Goal: Information Seeking & Learning: Learn about a topic

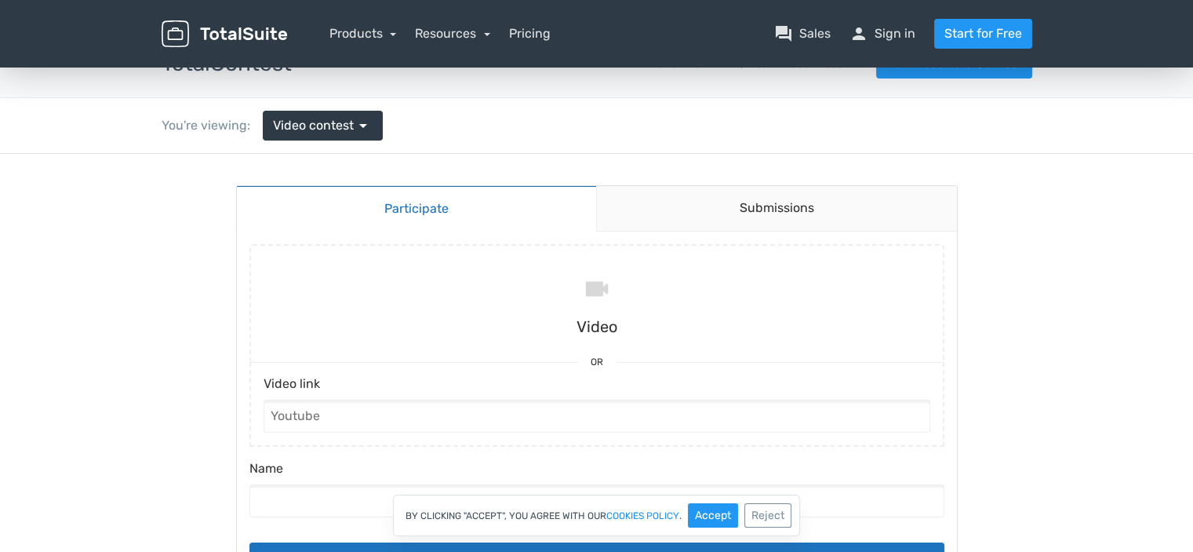
scroll to position [31, 0]
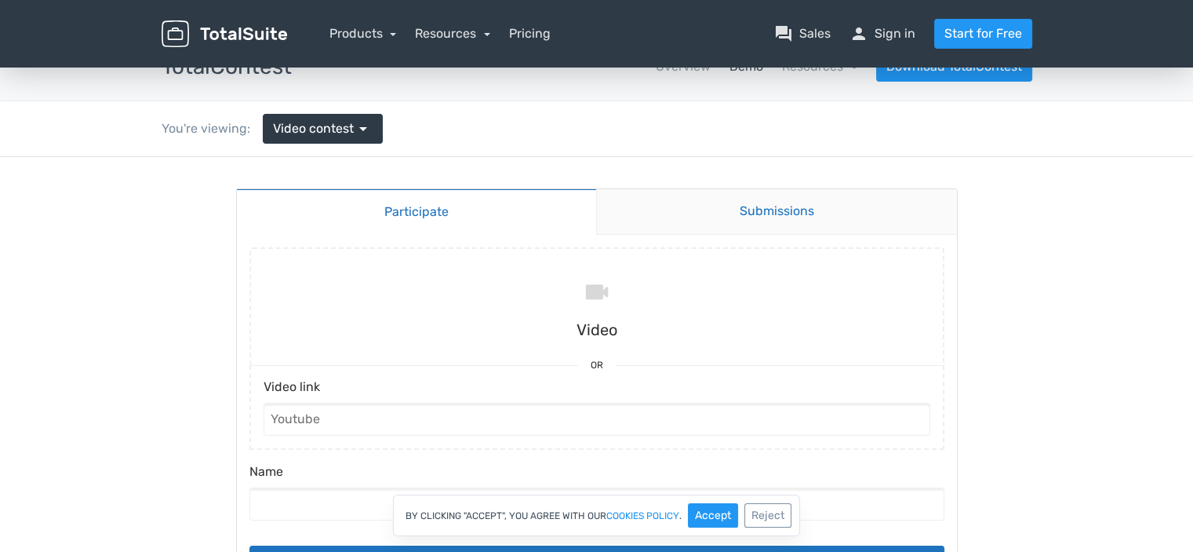
click at [773, 217] on link "Submissions" at bounding box center [776, 212] width 361 height 46
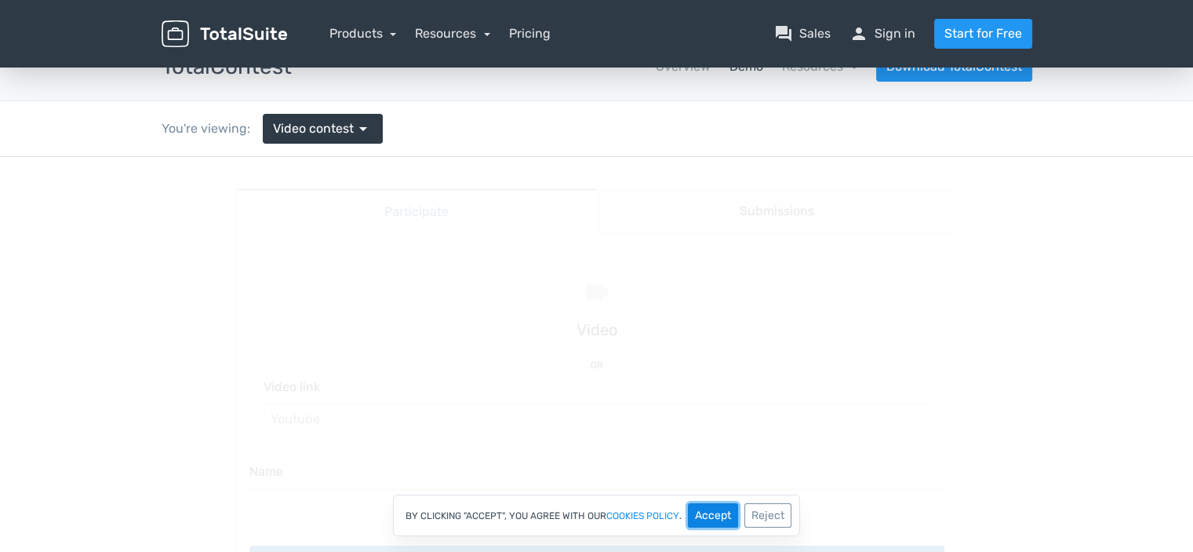
click at [716, 510] on button "Accept" at bounding box center [713, 515] width 50 height 24
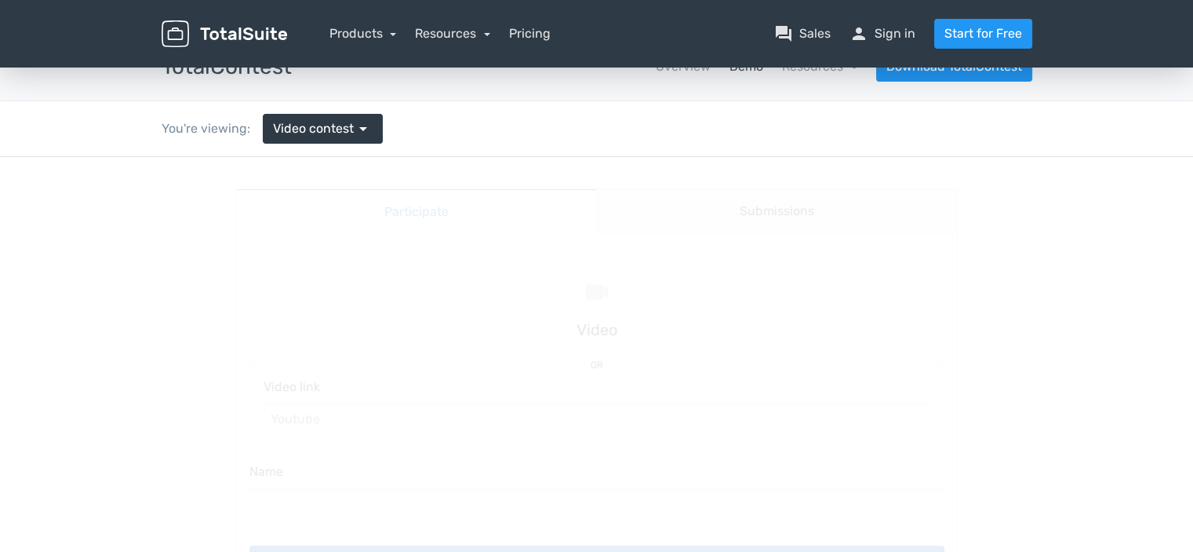
click at [932, 343] on main "Participate Submissions Participate Submissions Submitting Video Or Video link …" at bounding box center [596, 393] width 753 height 472
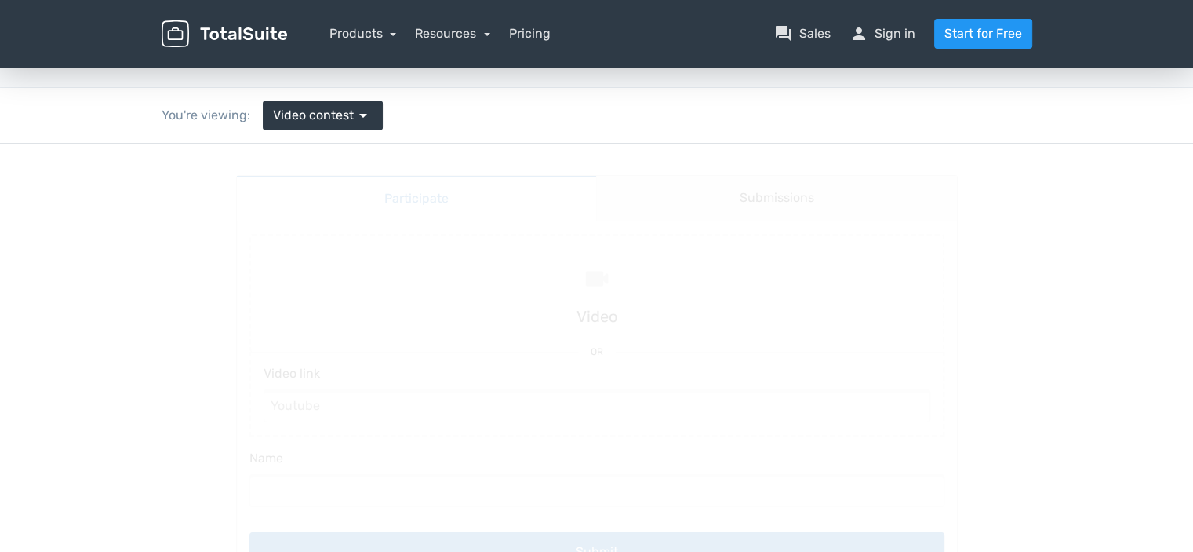
scroll to position [0, 0]
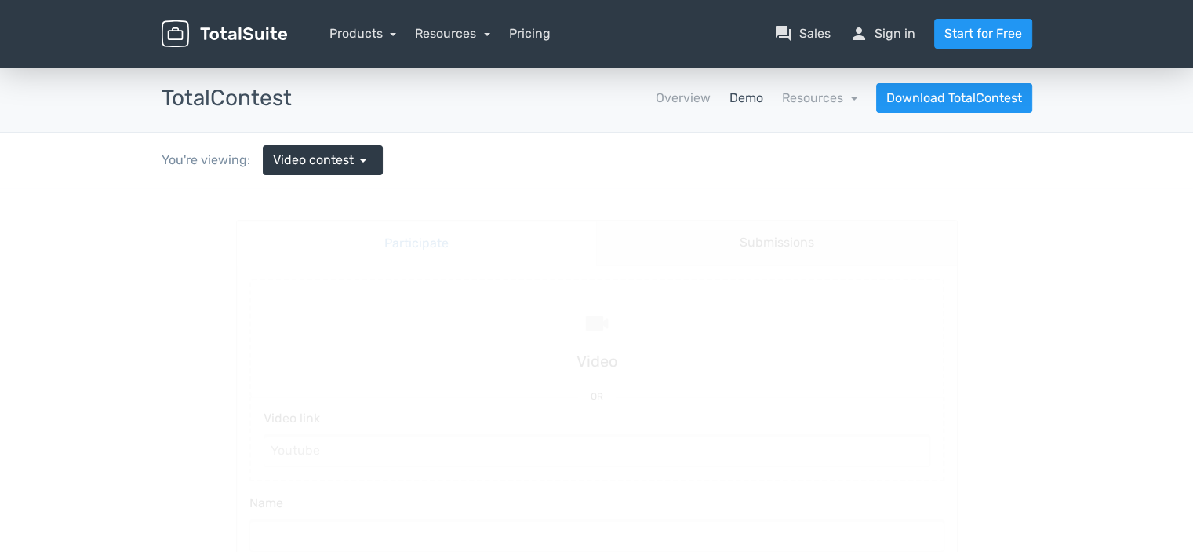
click at [443, 236] on main "Participate Submissions Participate Submissions Submitting Video Or Video link …" at bounding box center [596, 424] width 753 height 472
click at [345, 154] on span "Video contest" at bounding box center [313, 160] width 81 height 19
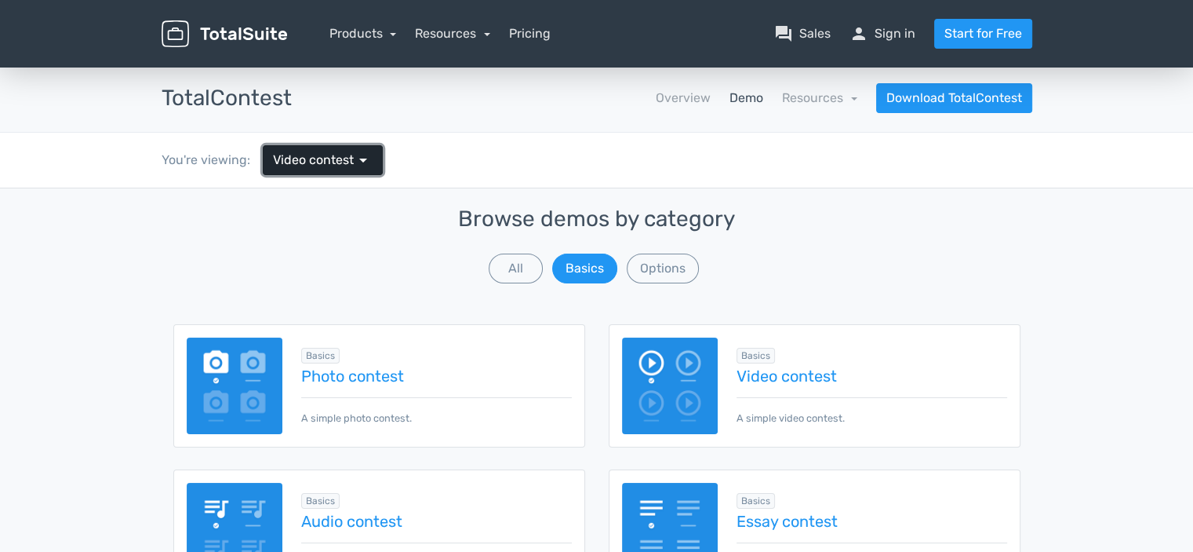
click at [345, 154] on span "Video contest" at bounding box center [313, 160] width 81 height 19
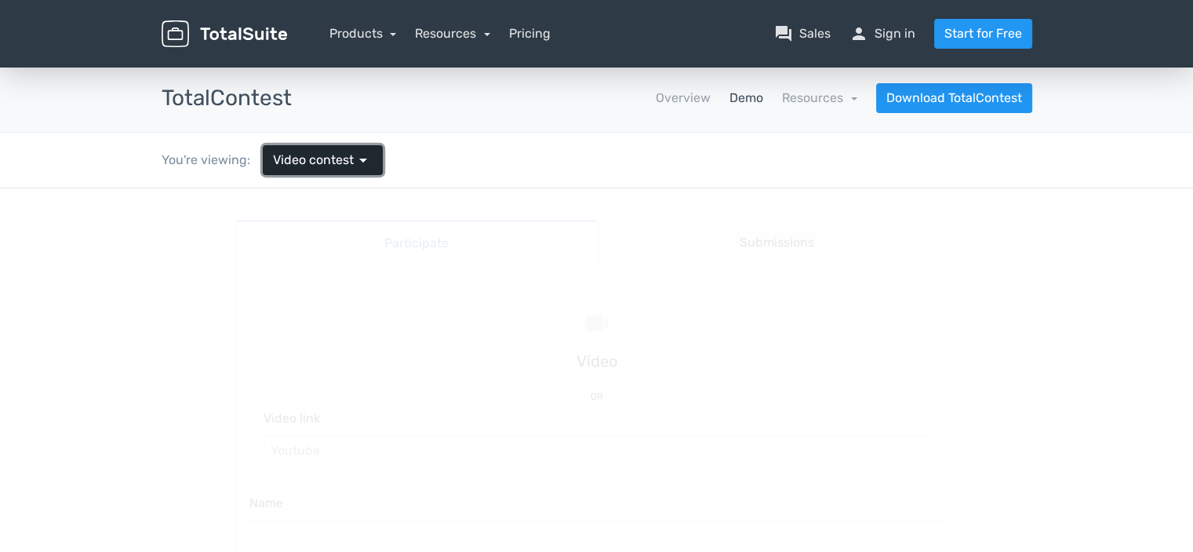
click at [345, 154] on span "Video contest" at bounding box center [313, 160] width 81 height 19
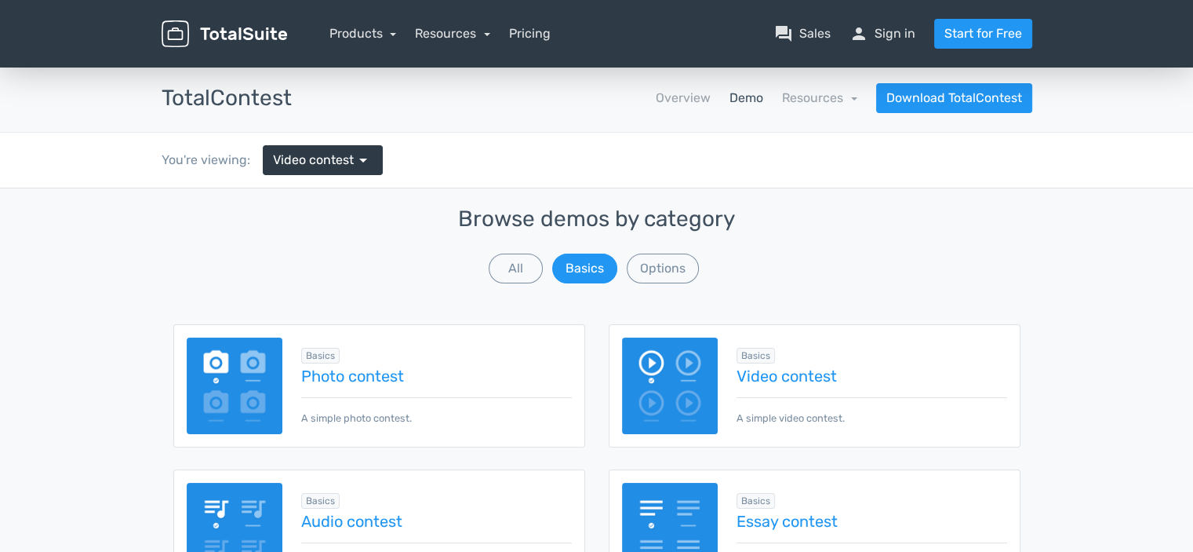
click at [437, 302] on div "Admin Dashboard Username demo Password Sign in Basics Photo contest A simple ph…" at bounding box center [597, 533] width 871 height 494
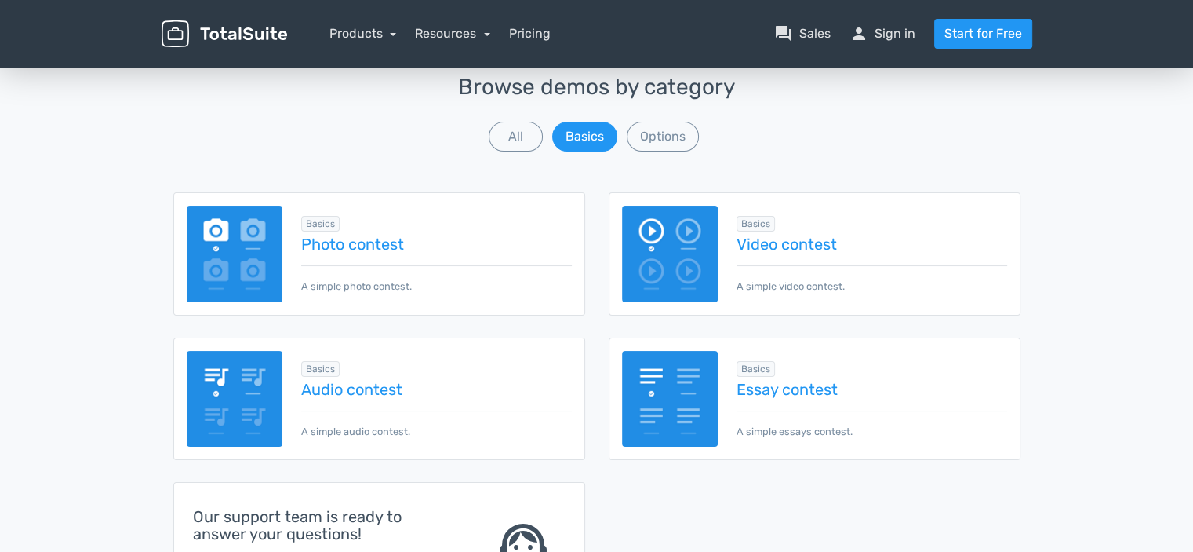
scroll to position [126, 0]
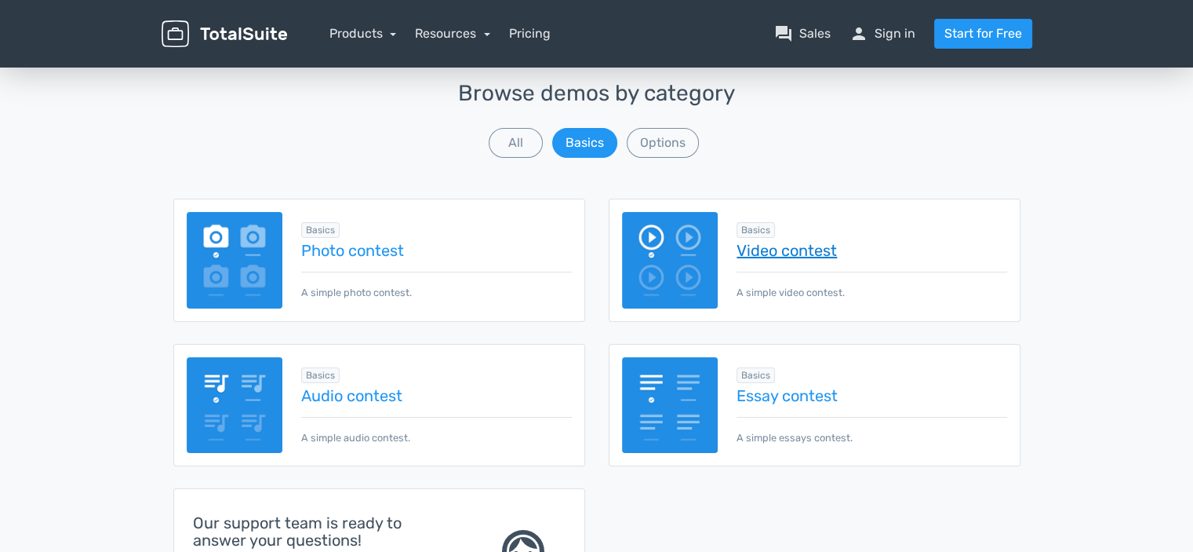
click at [787, 246] on link "Video contest" at bounding box center [872, 250] width 270 height 17
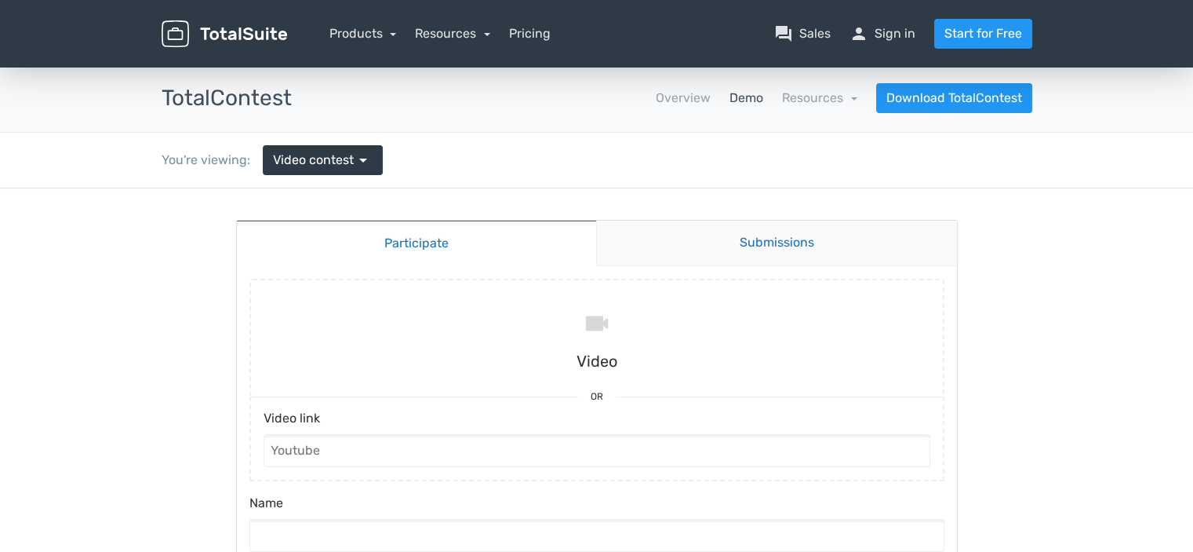
click at [766, 244] on link "Submissions" at bounding box center [776, 243] width 361 height 46
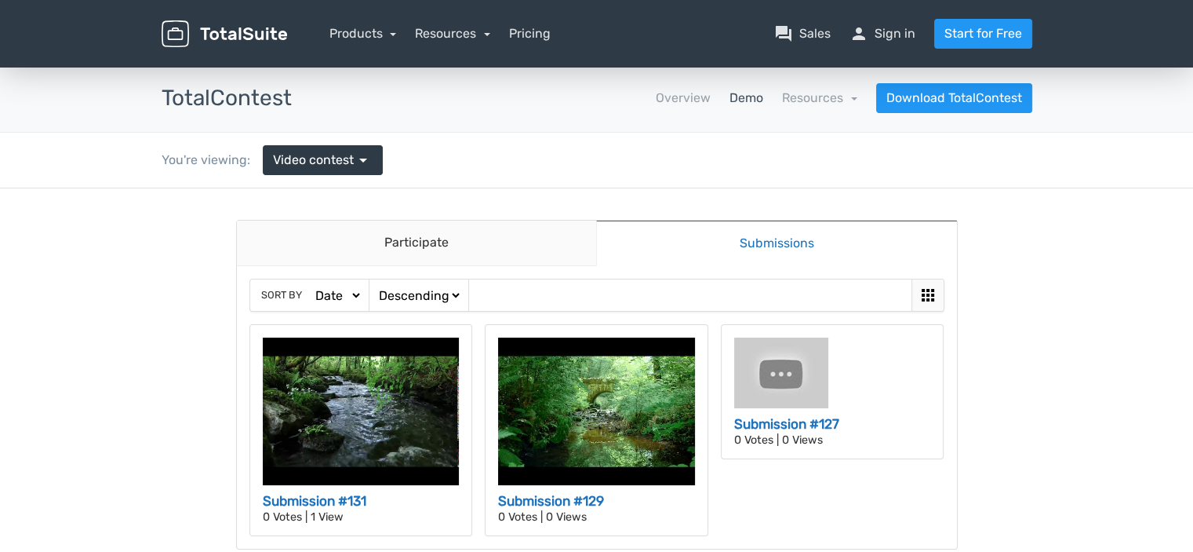
click at [672, 268] on div "Sort by Date Views Votes Title Ascending Descending" at bounding box center [597, 407] width 720 height 282
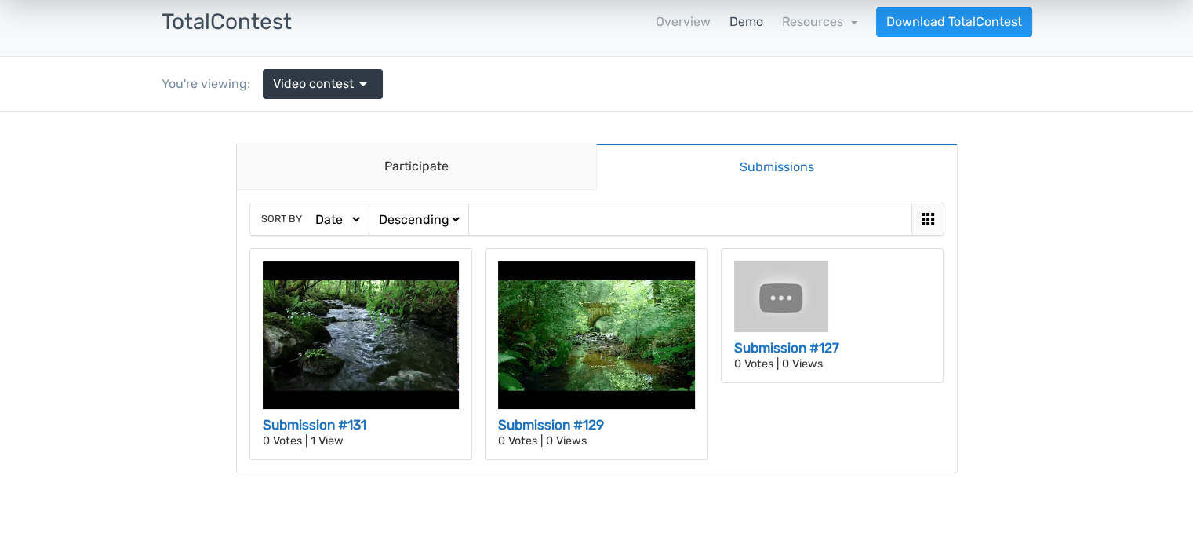
scroll to position [126, 0]
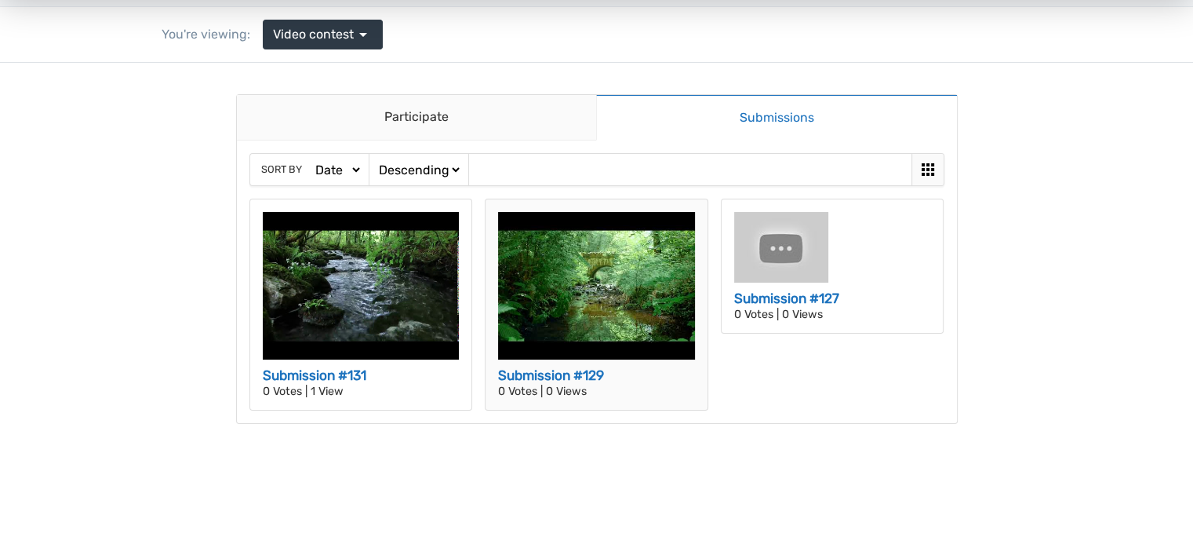
click at [552, 373] on h3 "Submission #129" at bounding box center [596, 376] width 197 height 20
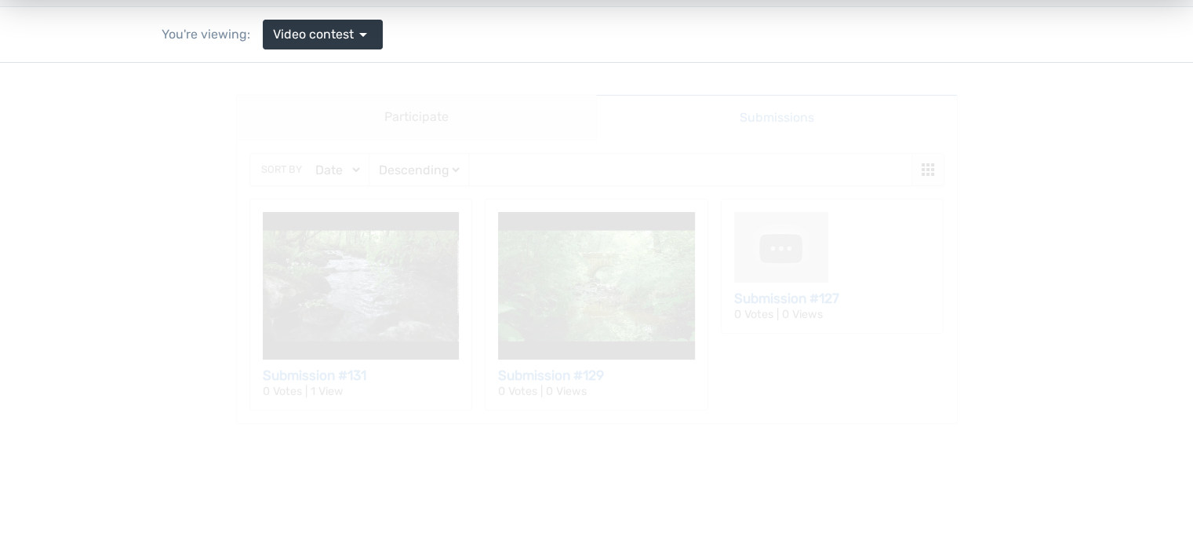
click at [713, 402] on main "Participate Submissions Participate Submissions Sort by Date Views Votes Title …" at bounding box center [596, 259] width 753 height 392
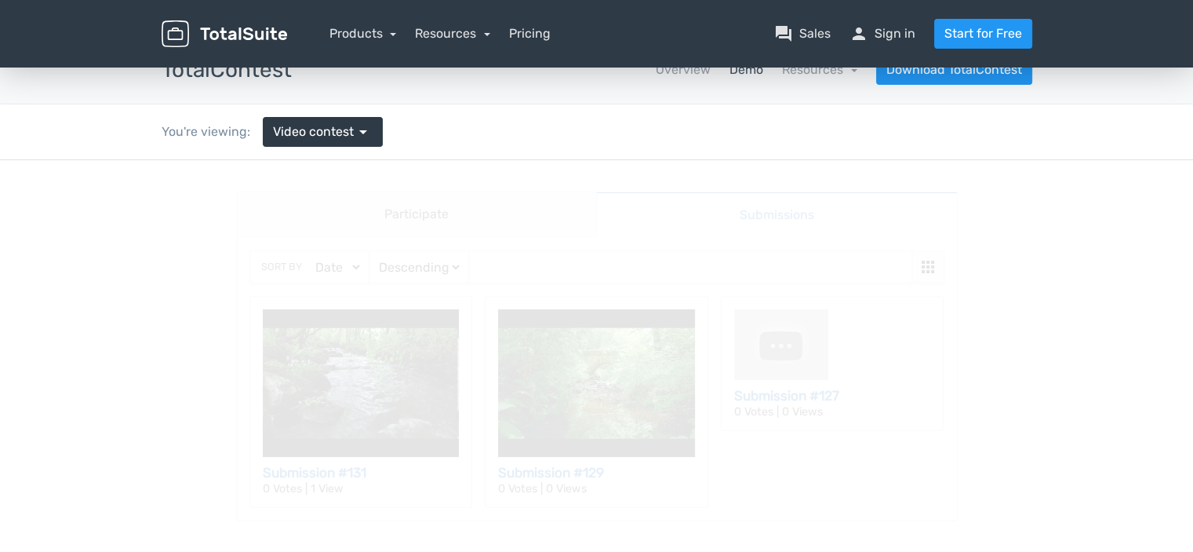
scroll to position [0, 0]
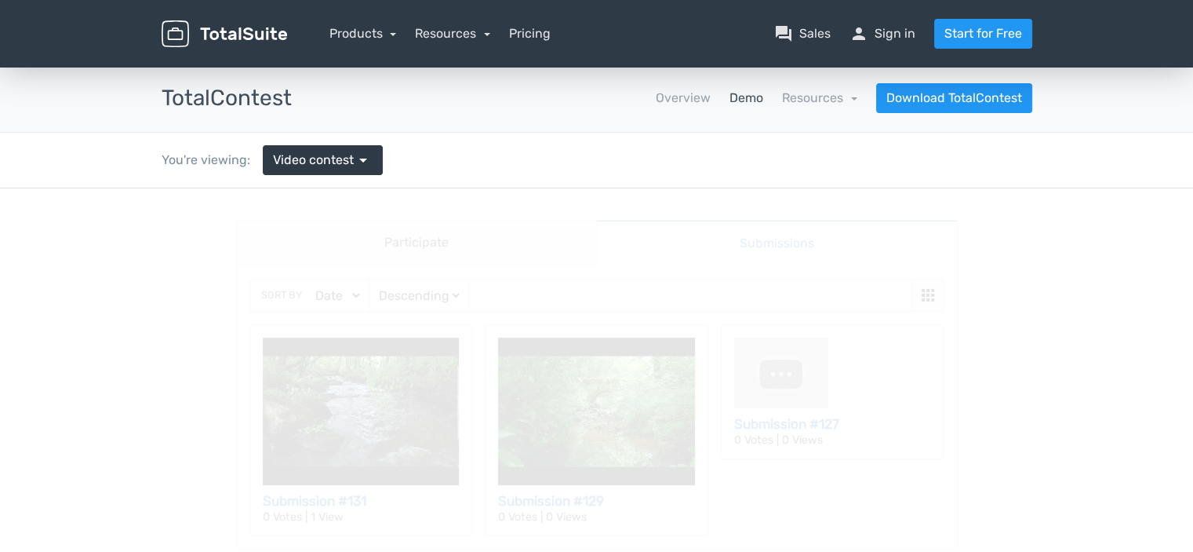
click at [625, 392] on main "Participate Submissions Participate Submissions Sort by Date Views Votes Title …" at bounding box center [596, 384] width 753 height 392
click at [552, 490] on main "Participate Submissions Participate Submissions Sort by Date Views Votes Title …" at bounding box center [596, 384] width 753 height 392
click at [605, 507] on main "Participate Submissions Participate Submissions Sort by Date Views Votes Title …" at bounding box center [596, 384] width 753 height 392
click at [547, 249] on main "Participate Submissions Participate Submissions Sort by Date Views Votes Title …" at bounding box center [596, 384] width 753 height 392
click at [339, 158] on span "Video contest" at bounding box center [313, 160] width 81 height 19
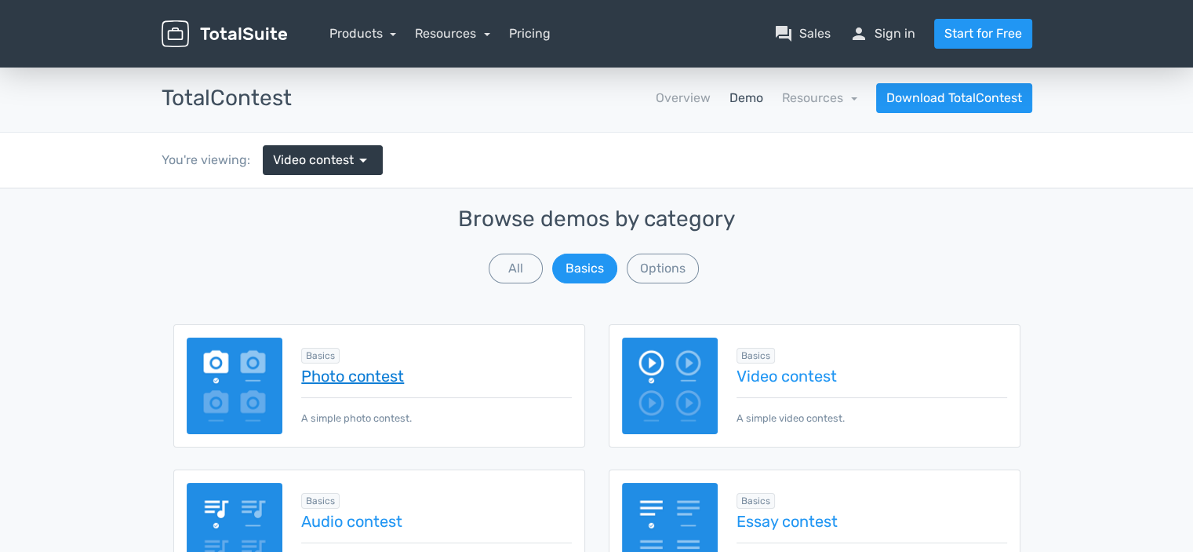
click at [373, 377] on link "Photo contest" at bounding box center [436, 375] width 270 height 17
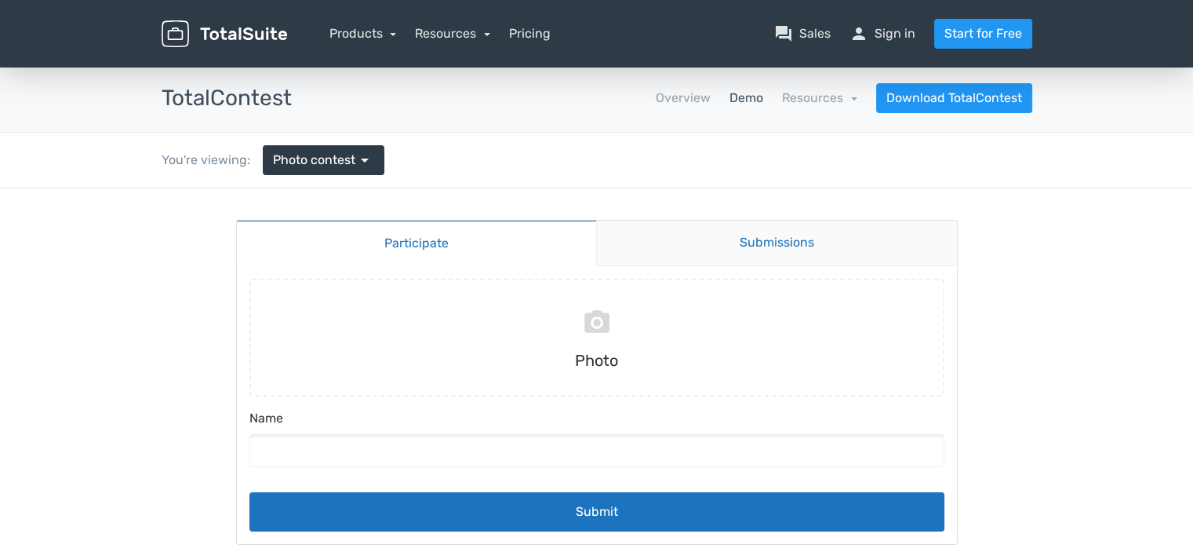
click at [789, 240] on link "Submissions" at bounding box center [776, 243] width 361 height 46
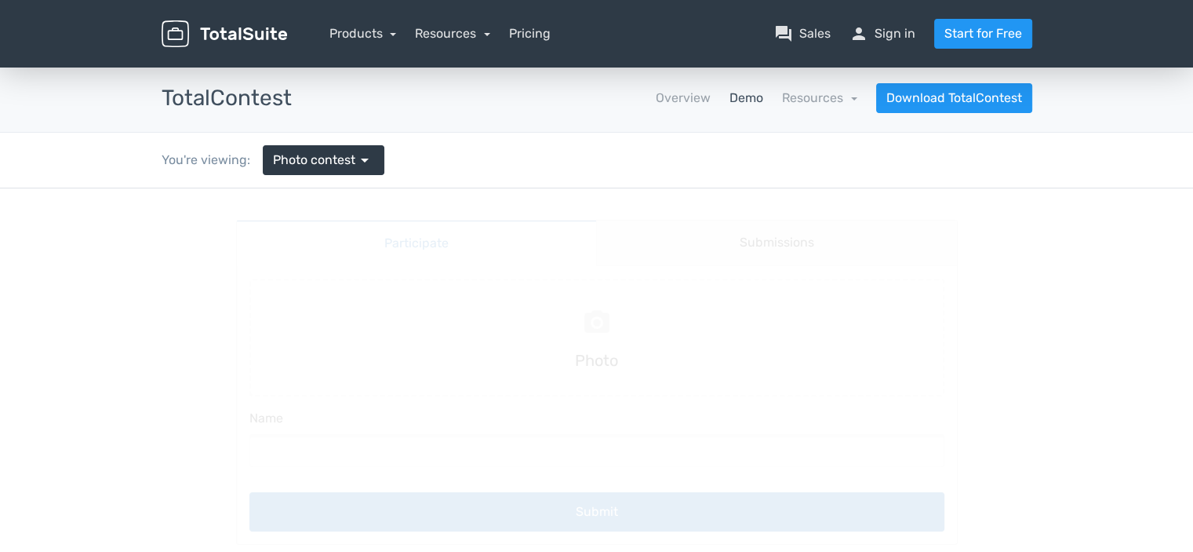
click at [630, 374] on main "Participate Submissions Participate Submissions Submitting Photo Name Submit" at bounding box center [596, 382] width 753 height 388
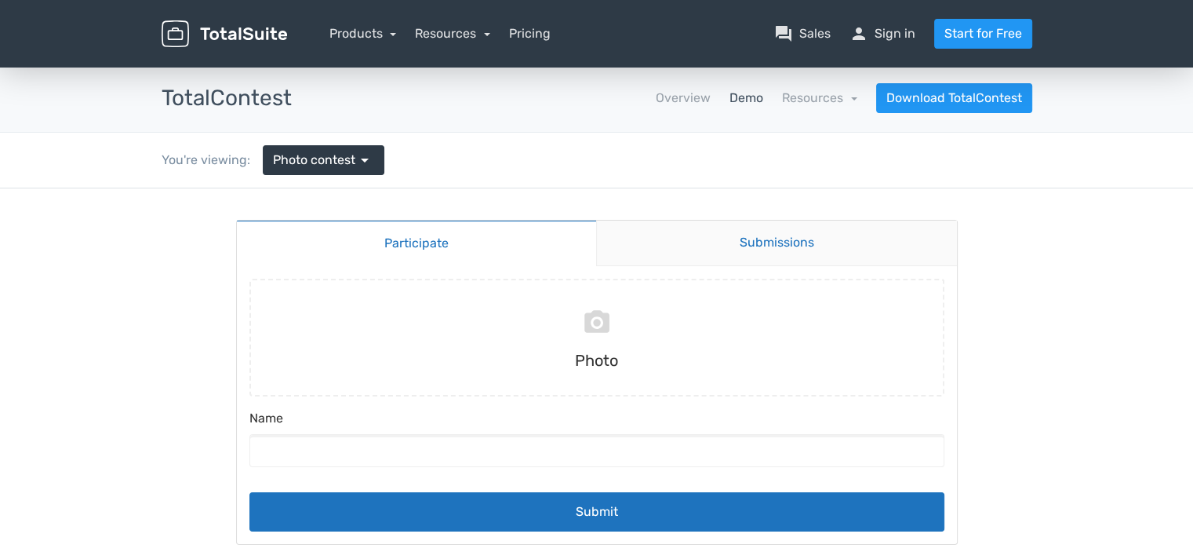
click at [780, 237] on link "Submissions" at bounding box center [776, 243] width 361 height 46
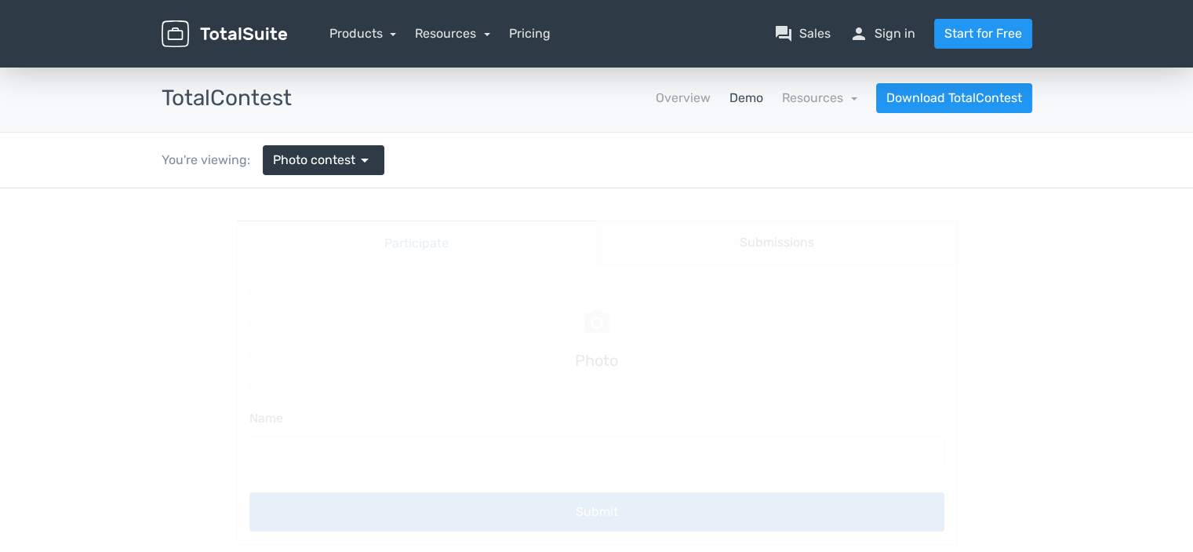
click at [807, 298] on main "Participate Submissions Participate Submissions Submitting Photo Name Submit" at bounding box center [596, 382] width 753 height 388
click at [345, 158] on span "Photo contest" at bounding box center [314, 160] width 82 height 19
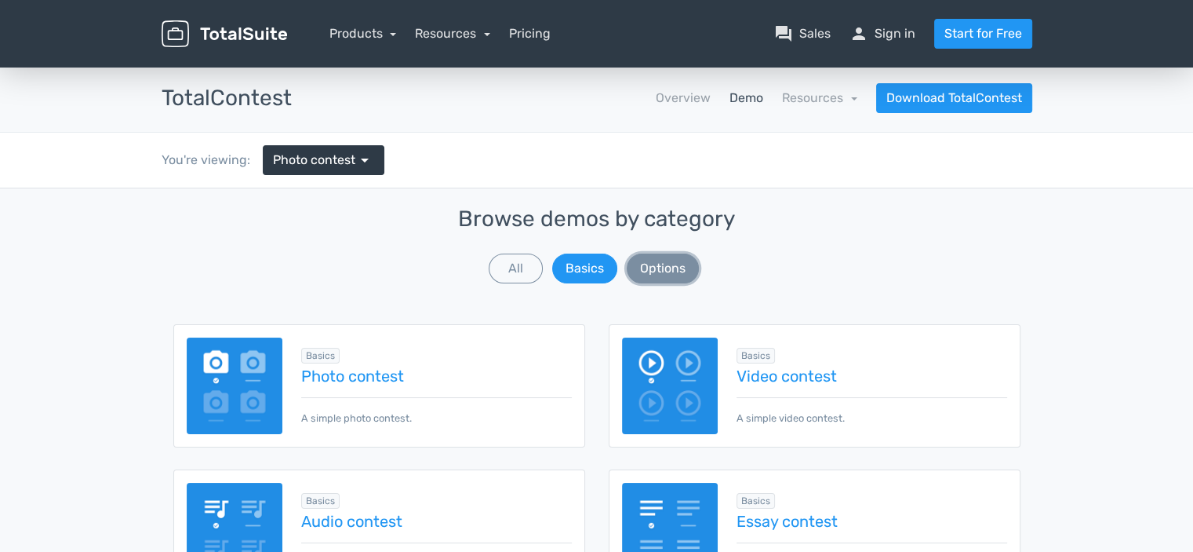
click at [679, 269] on button "Options" at bounding box center [663, 268] width 72 height 30
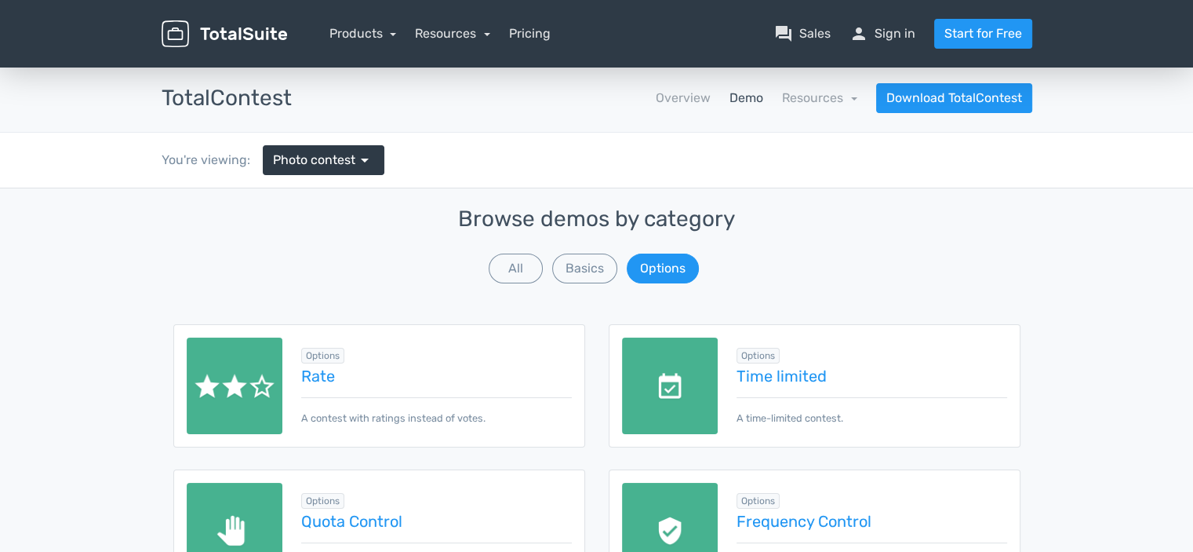
click at [778, 279] on div "Browse demos by category All Basics Options" at bounding box center [596, 246] width 847 height 79
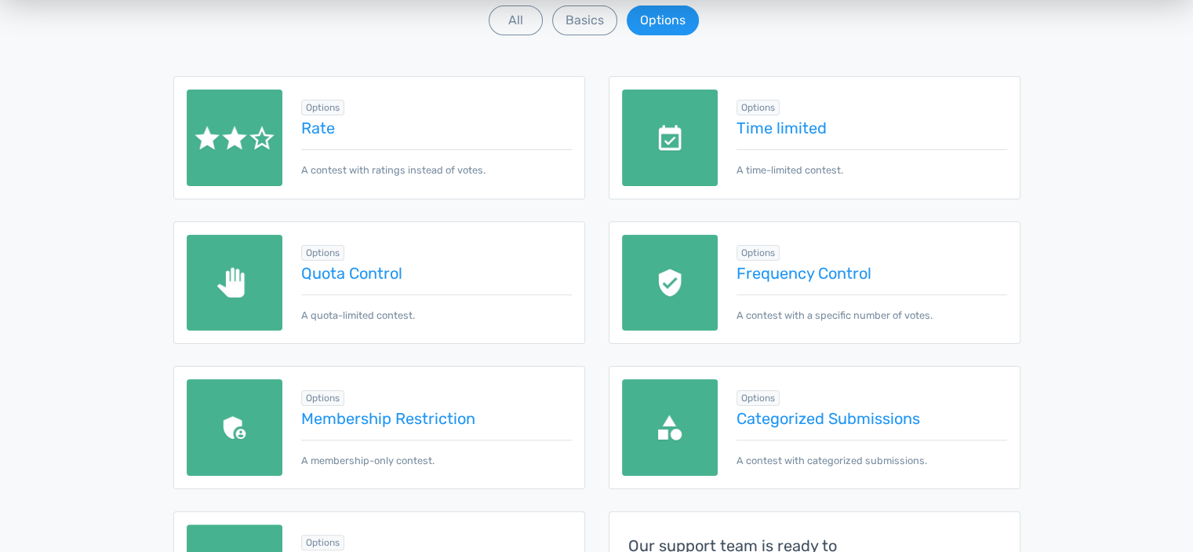
scroll to position [251, 0]
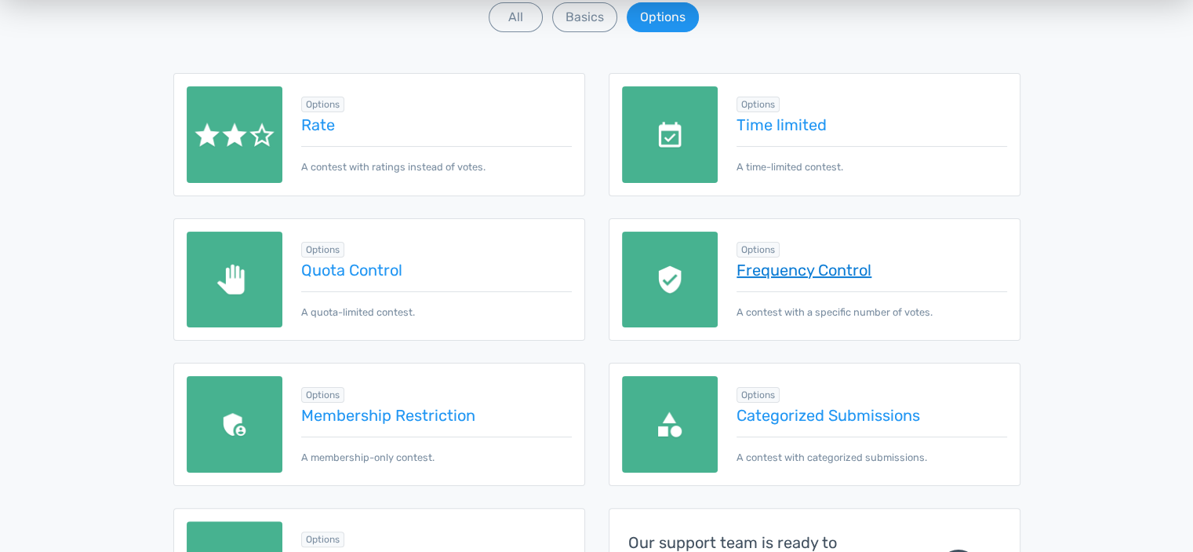
click at [819, 272] on link "Frequency Control" at bounding box center [872, 269] width 270 height 17
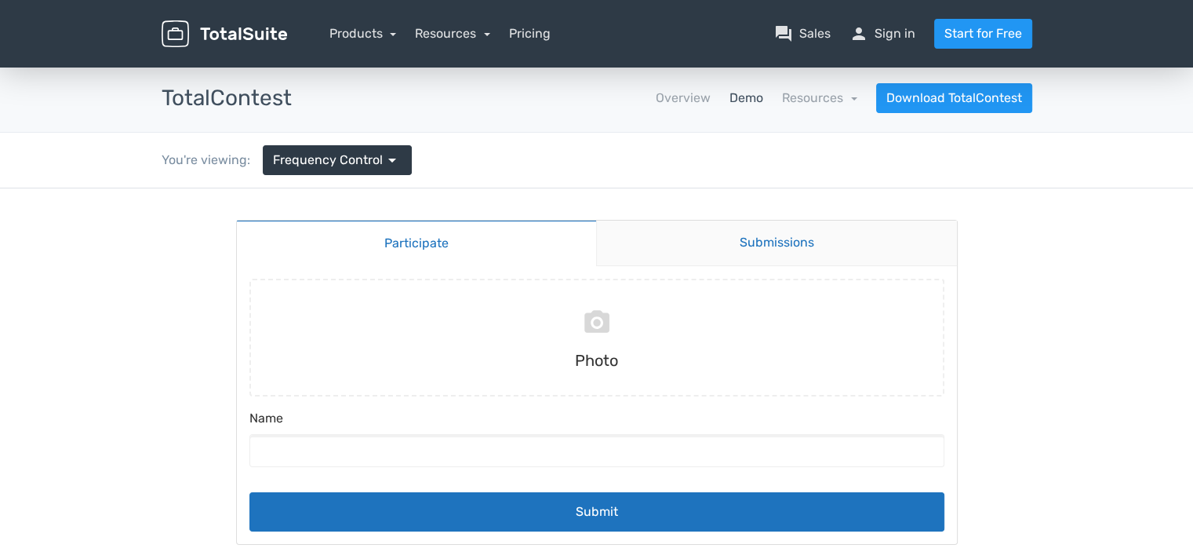
click at [797, 239] on link "Submissions" at bounding box center [776, 243] width 361 height 46
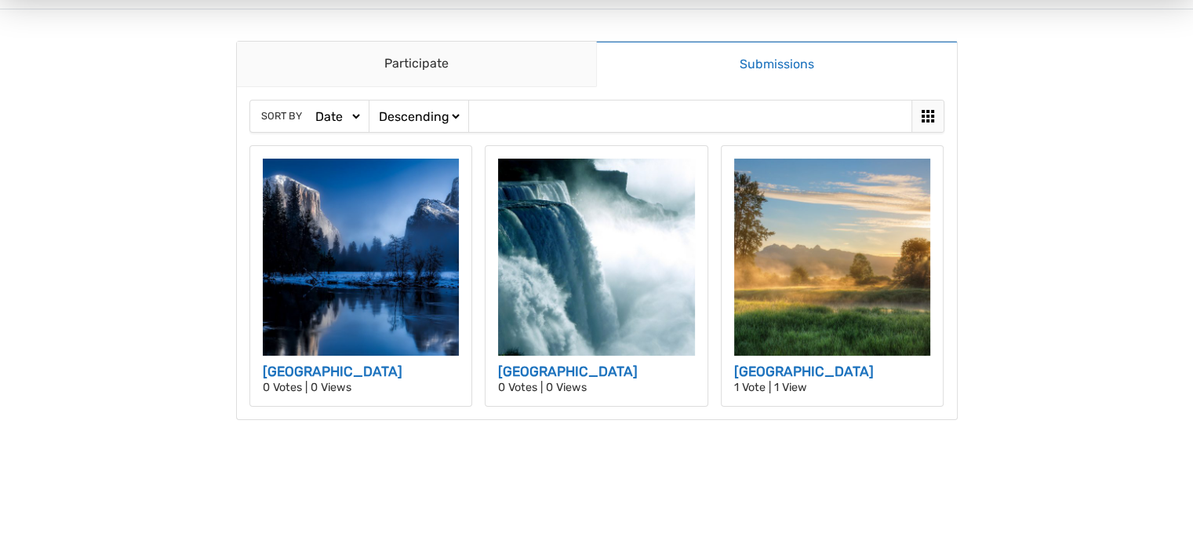
scroll to position [188, 0]
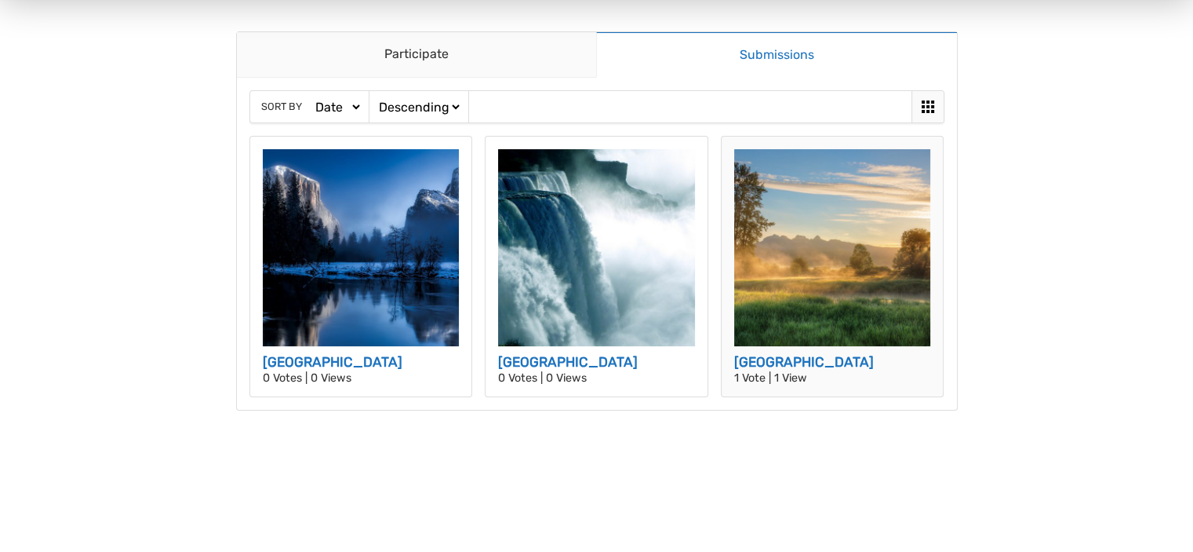
click at [778, 352] on h3 "[GEOGRAPHIC_DATA]" at bounding box center [832, 362] width 197 height 20
